Goal: Find contact information: Find contact information

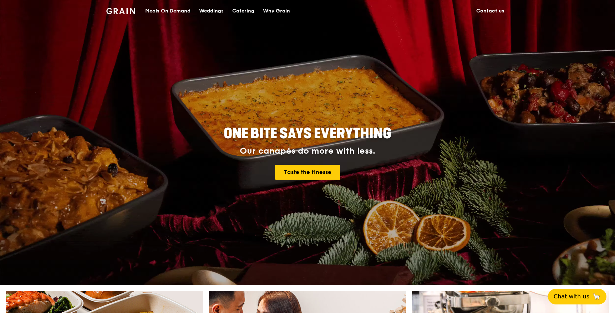
click at [498, 8] on link "Contact us" at bounding box center [490, 10] width 37 height 21
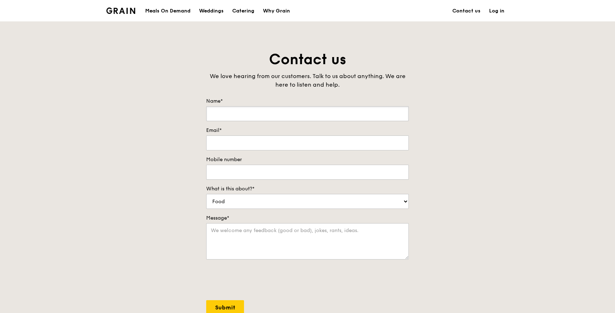
click at [231, 114] on input "Name*" at bounding box center [307, 113] width 203 height 15
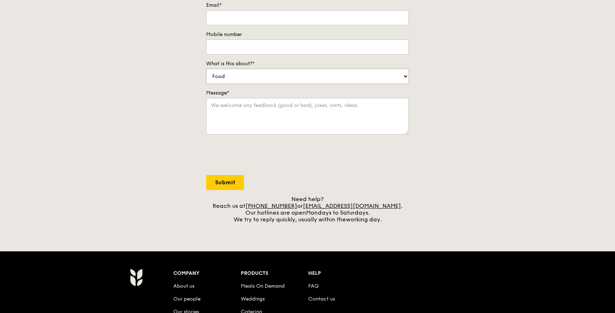
scroll to position [126, 0]
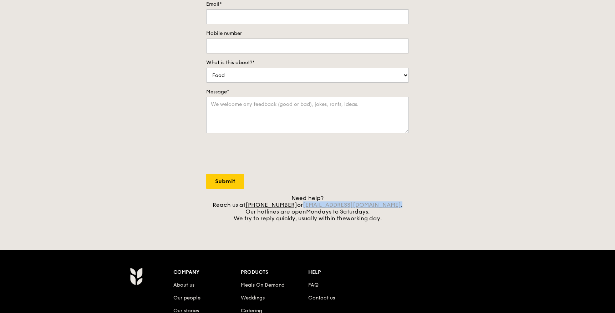
drag, startPoint x: 386, startPoint y: 208, endPoint x: 315, endPoint y: 208, distance: 71.1
click at [315, 208] on div "Need help? Reach us at [PHONE_NUMBER] or [EMAIL_ADDRESS][DOMAIN_NAME] . Our hot…" at bounding box center [307, 208] width 203 height 27
copy div "[EMAIL_ADDRESS][DOMAIN_NAME] ."
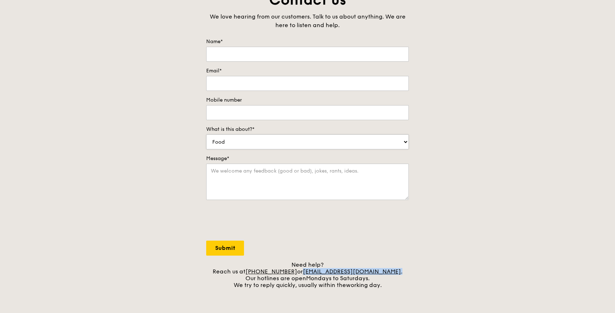
scroll to position [0, 0]
